Goal: Task Accomplishment & Management: Manage account settings

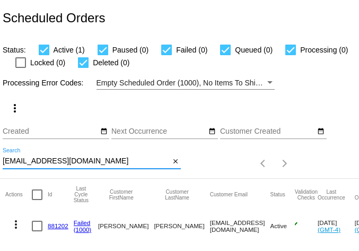
click at [41, 163] on input "[EMAIL_ADDRESS][DOMAIN_NAME]" at bounding box center [86, 161] width 167 height 8
paste input "amesking910"
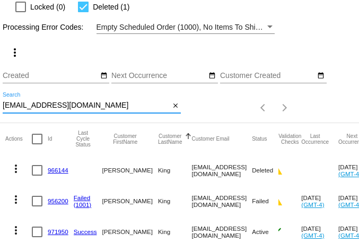
scroll to position [90, 0]
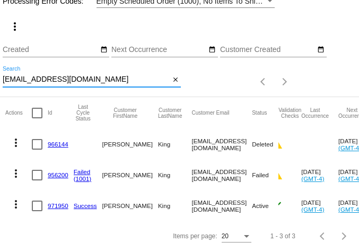
type input "[EMAIL_ADDRESS][DOMAIN_NAME]"
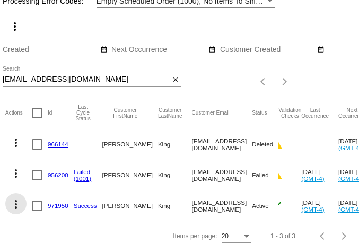
click at [16, 198] on mat-icon "more_vert" at bounding box center [16, 204] width 13 height 13
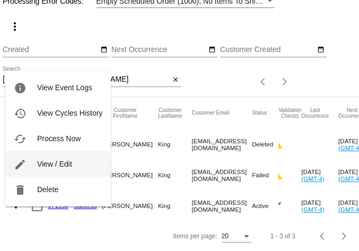
click at [49, 165] on span "View / Edit" at bounding box center [54, 163] width 35 height 8
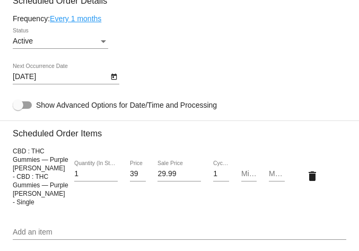
scroll to position [798, 0]
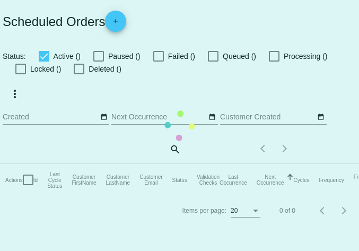
checkbox input "true"
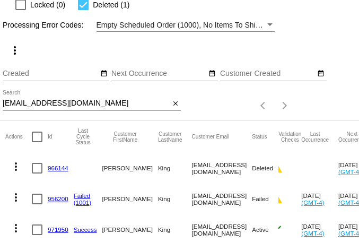
scroll to position [90, 0]
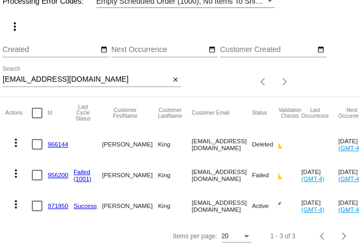
click at [16, 167] on mat-icon "more_vert" at bounding box center [16, 173] width 13 height 13
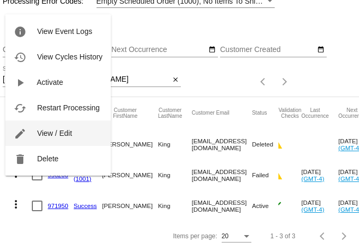
click at [50, 135] on span "View / Edit" at bounding box center [54, 133] width 35 height 8
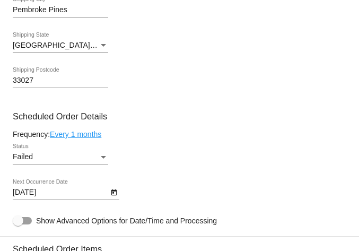
scroll to position [626, 0]
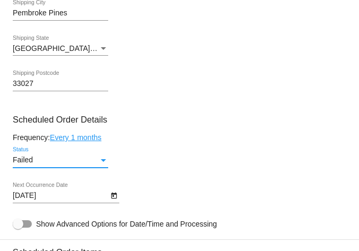
click at [49, 164] on div "Failed" at bounding box center [56, 160] width 86 height 8
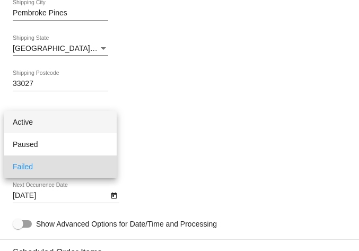
click at [49, 127] on span "Active" at bounding box center [60, 122] width 95 height 22
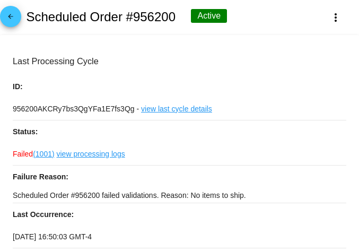
scroll to position [0, 0]
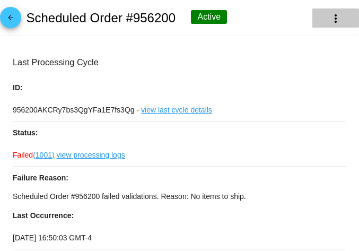
click at [329, 16] on mat-icon "more_vert" at bounding box center [335, 18] width 13 height 13
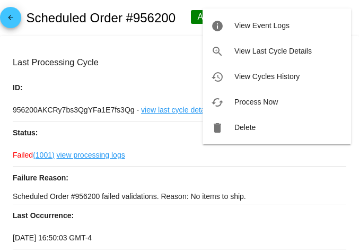
click at [287, 167] on div at bounding box center [179, 125] width 359 height 251
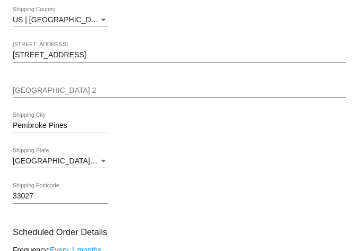
scroll to position [1211, 0]
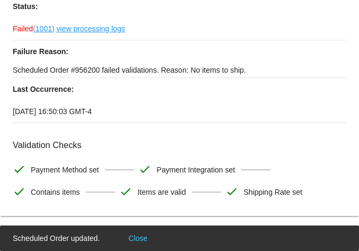
scroll to position [0, 0]
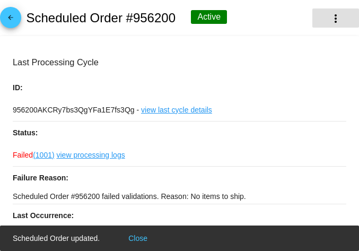
click at [330, 17] on mat-icon "more_vert" at bounding box center [335, 18] width 13 height 13
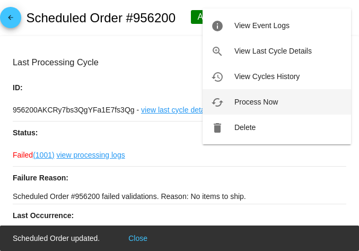
click at [262, 101] on span "Process Now" at bounding box center [255, 101] width 43 height 8
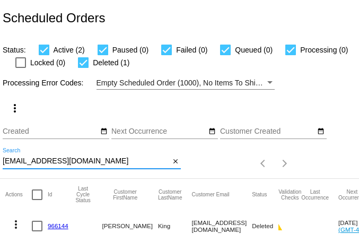
click at [86, 163] on input "[EMAIL_ADDRESS][DOMAIN_NAME]" at bounding box center [86, 161] width 167 height 8
paste input "[PERSON_NAME].[PERSON_NAME]"
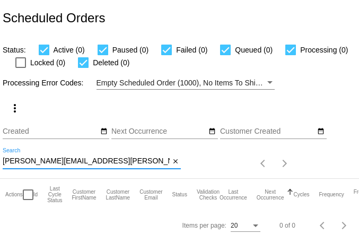
type input "[PERSON_NAME][EMAIL_ADDRESS][PERSON_NAME][DOMAIN_NAME]"
